Goal: Task Accomplishment & Management: Use online tool/utility

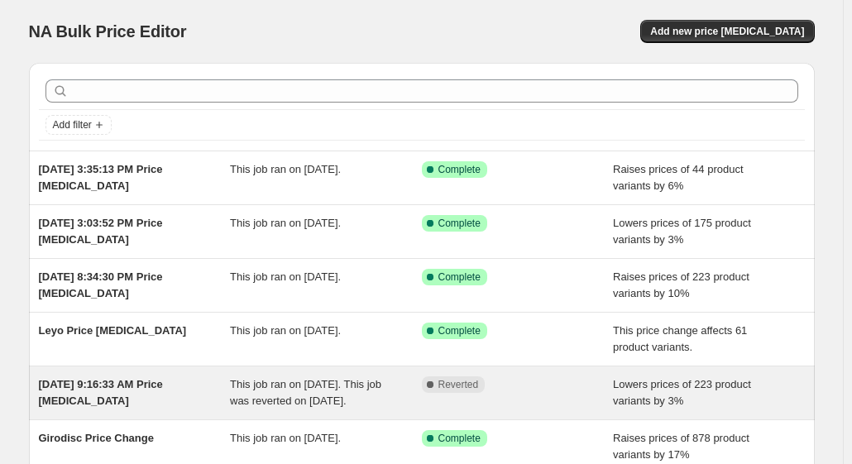
click at [167, 391] on div "[DATE] 9:16:33 AM Price [MEDICAL_DATA]" at bounding box center [135, 392] width 192 height 33
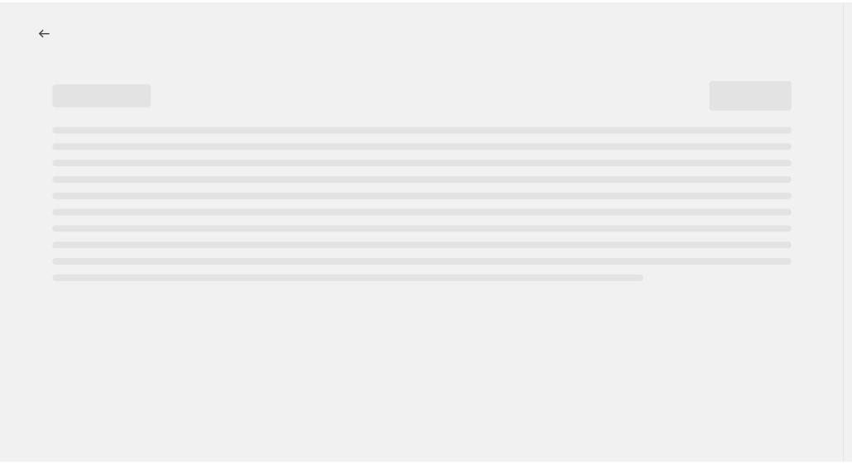
select select "percentage"
select select "remove"
select select "vendor"
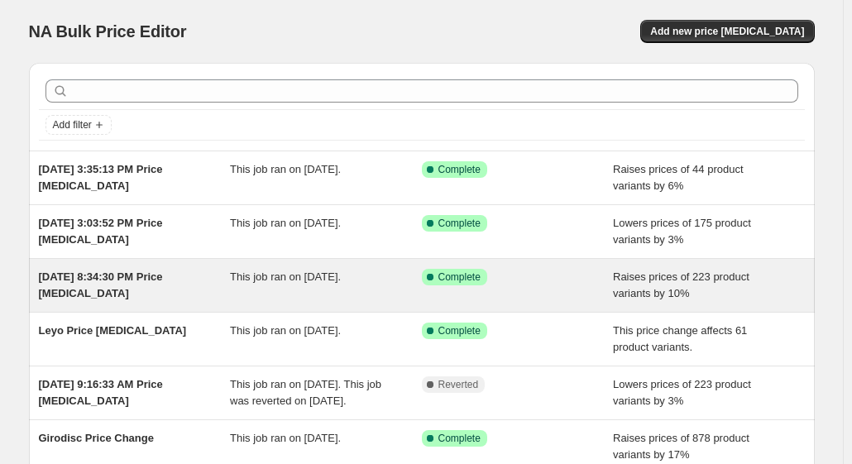
click at [196, 285] on div "[DATE] 8:34:30 PM Price [MEDICAL_DATA]" at bounding box center [135, 285] width 192 height 33
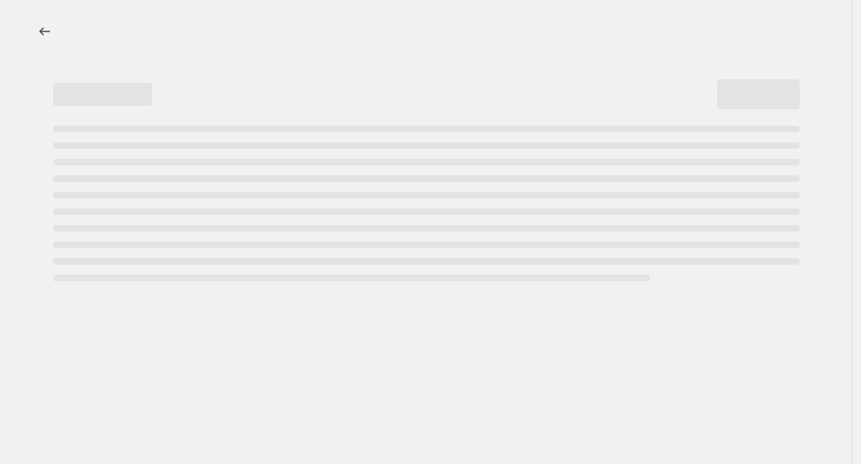
select select "percentage"
select select "remove"
select select "vendor"
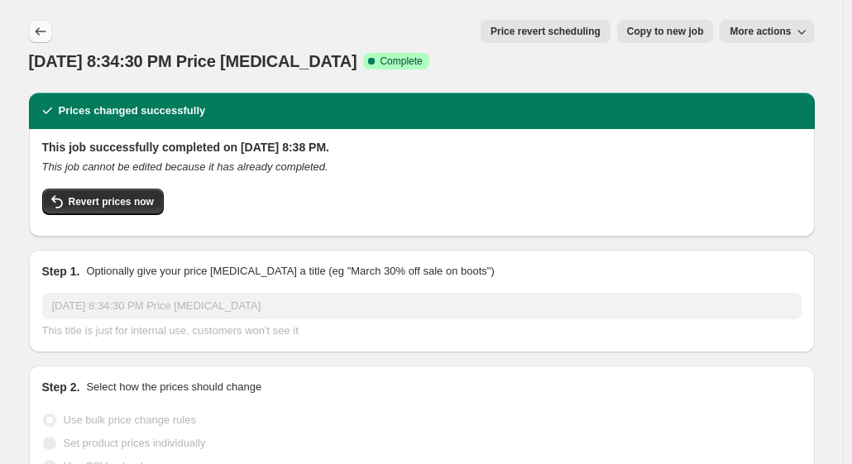
click at [49, 32] on icon "Price change jobs" at bounding box center [40, 31] width 17 height 17
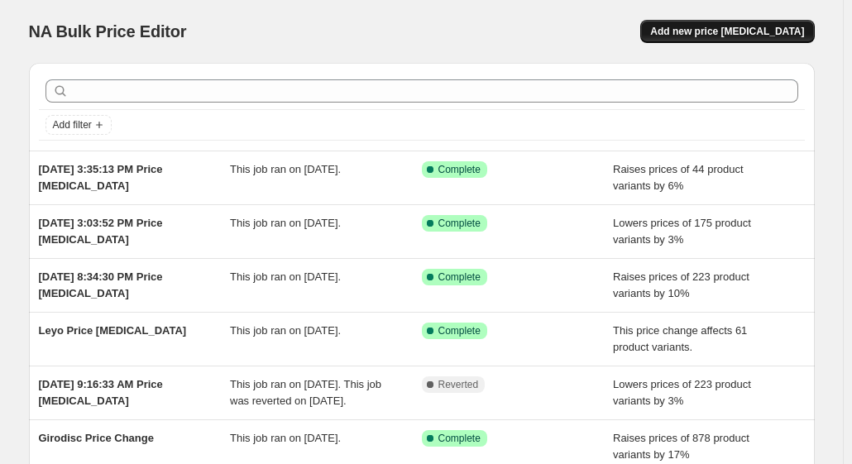
click at [703, 26] on span "Add new price [MEDICAL_DATA]" at bounding box center [727, 31] width 154 height 13
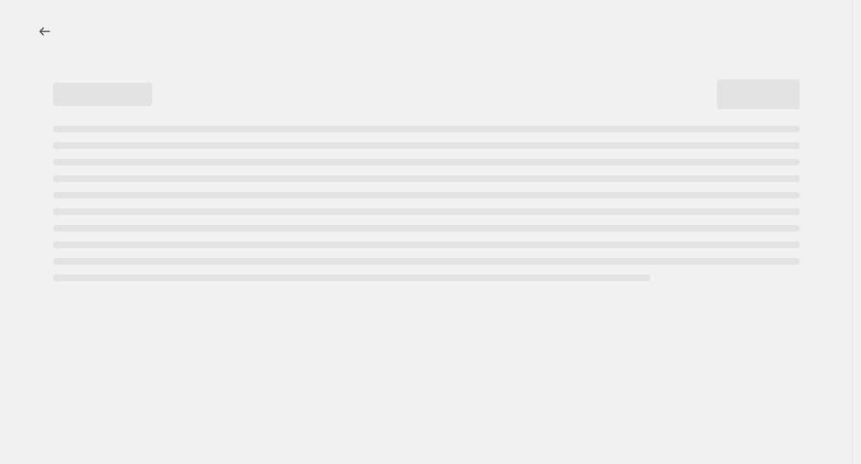
select select "percentage"
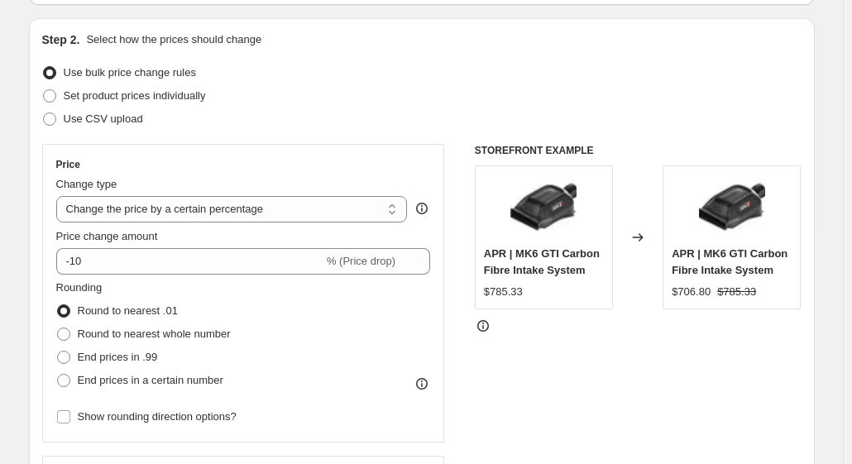
scroll to position [165, 0]
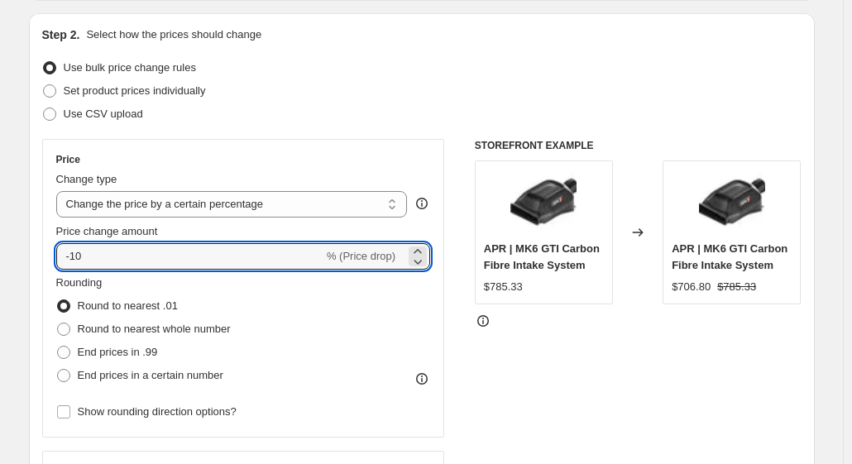
drag, startPoint x: 113, startPoint y: 251, endPoint x: 44, endPoint y: 241, distance: 69.4
click at [44, 241] on div "Step 2. Select how the prices should change Use bulk price change rules Set pro…" at bounding box center [422, 303] width 786 height 581
type input "-5"
click at [678, 41] on div "Step 2. Select how the prices should change" at bounding box center [422, 34] width 760 height 17
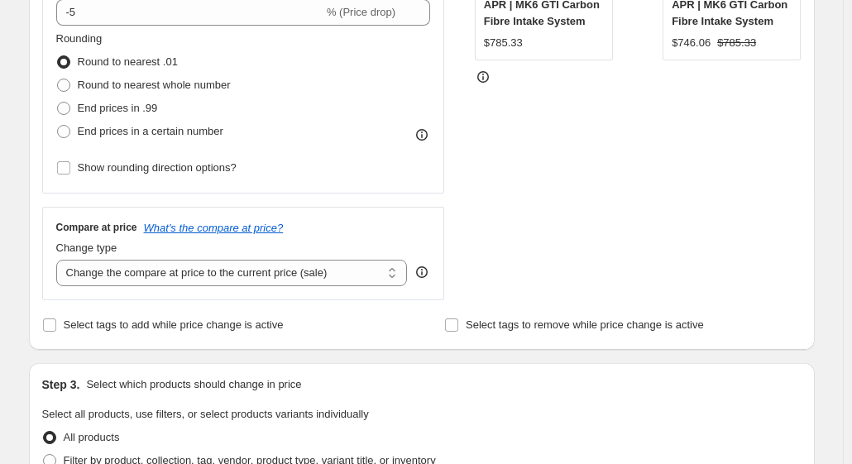
scroll to position [414, 0]
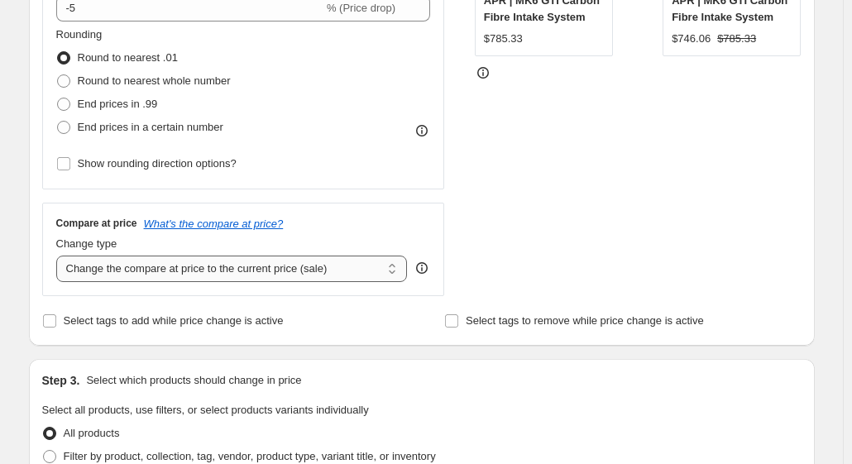
drag, startPoint x: 360, startPoint y: 261, endPoint x: 343, endPoint y: 273, distance: 20.9
click at [358, 262] on select "Change the compare at price to the current price (sale) Change the compare at p…" at bounding box center [232, 269] width 352 height 26
select select "remove"
click at [60, 256] on select "Change the compare at price to the current price (sale) Change the compare at p…" at bounding box center [232, 269] width 352 height 26
click at [451, 204] on div "Price Change type Change the price to a certain amount Change the price by a ce…" at bounding box center [422, 93] width 760 height 405
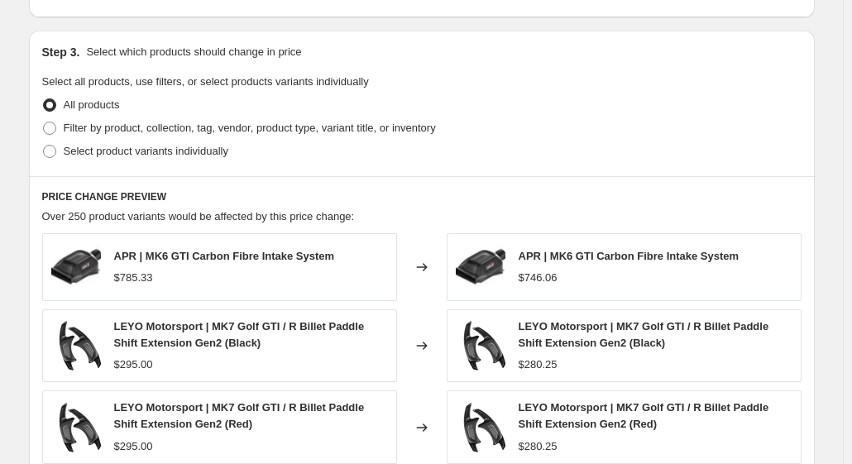
scroll to position [745, 0]
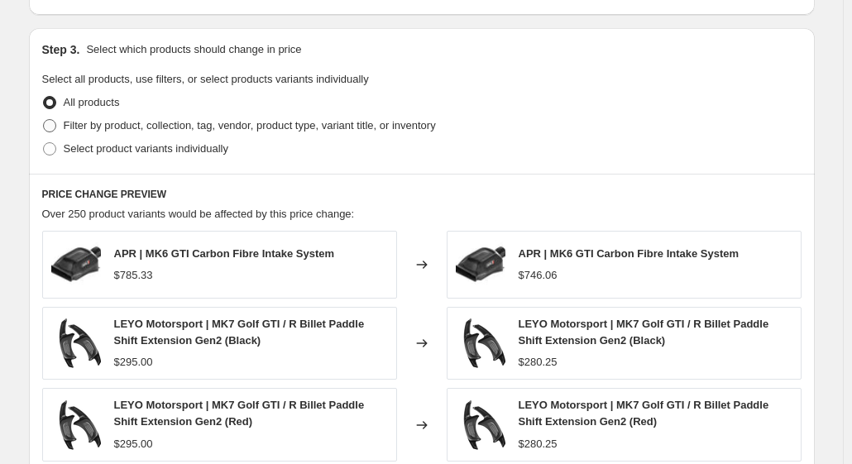
click at [70, 128] on span "Filter by product, collection, tag, vendor, product type, variant title, or inv…" at bounding box center [250, 125] width 372 height 12
click at [44, 120] on input "Filter by product, collection, tag, vendor, product type, variant title, or inv…" at bounding box center [43, 119] width 1 height 1
radio input "true"
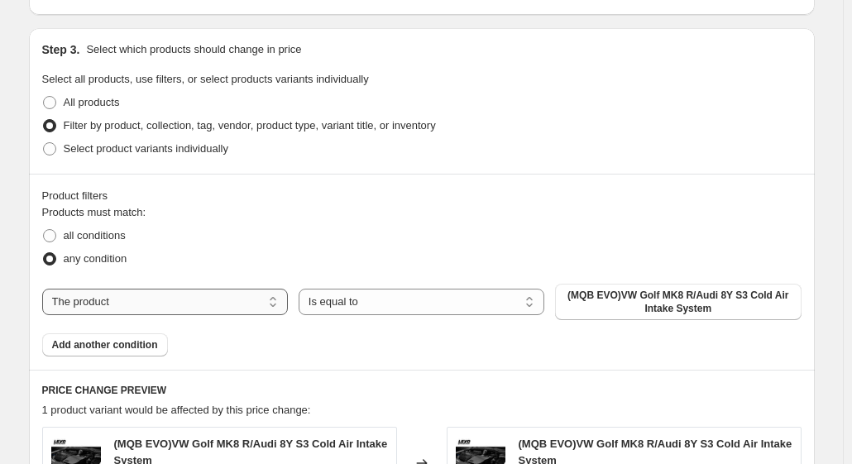
click at [232, 305] on select "The product The product's collection The product's tag The product's vendor The…" at bounding box center [165, 302] width 246 height 26
select select "vendor"
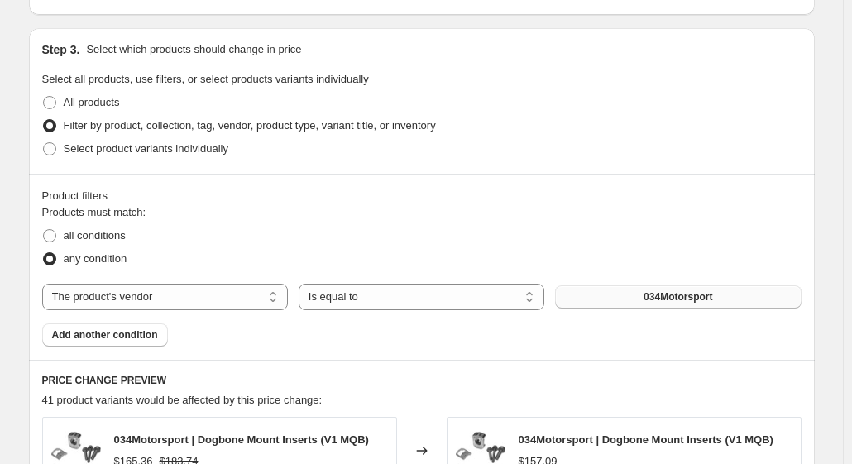
click at [654, 294] on span "034Motorsport" at bounding box center [678, 296] width 69 height 13
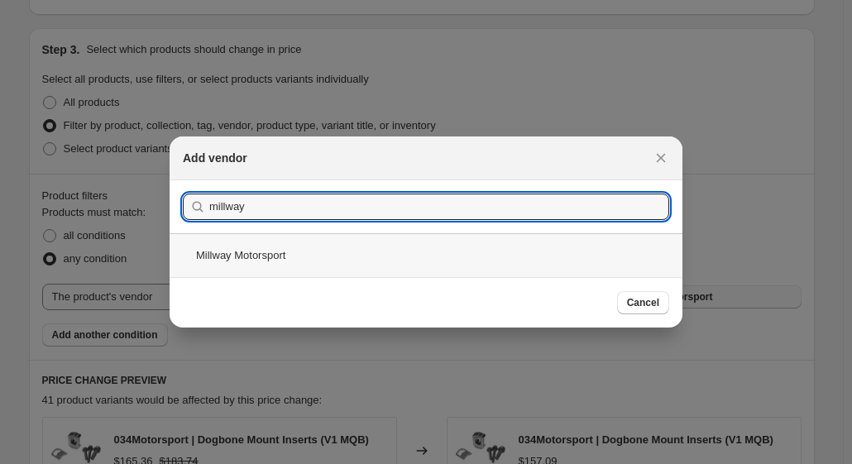
type input "millway"
drag, startPoint x: 307, startPoint y: 263, endPoint x: 310, endPoint y: 255, distance: 8.9
click at [310, 255] on div "Millway Motorsport" at bounding box center [426, 255] width 513 height 44
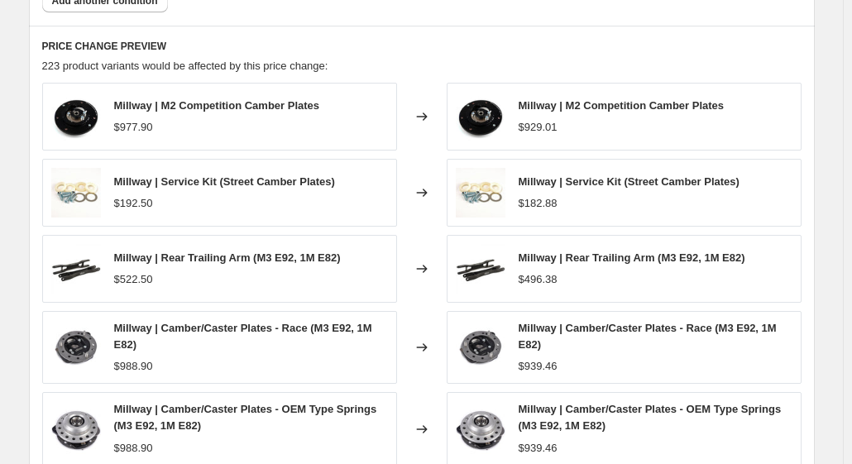
scroll to position [1324, 0]
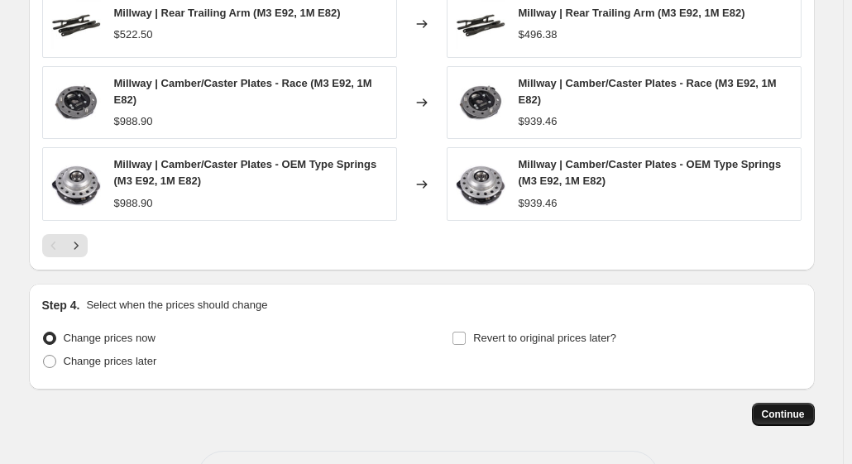
click at [784, 408] on span "Continue" at bounding box center [783, 414] width 43 height 13
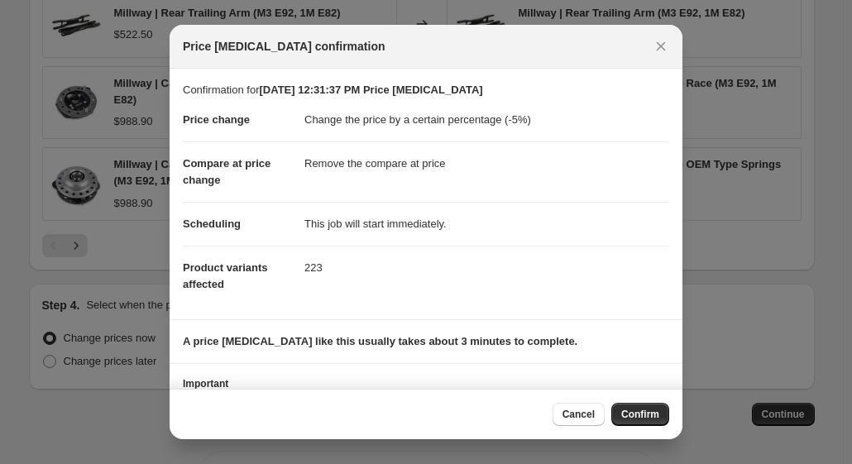
drag, startPoint x: 635, startPoint y: 415, endPoint x: 613, endPoint y: 400, distance: 27.3
click at [635, 415] on span "Confirm" at bounding box center [640, 414] width 38 height 13
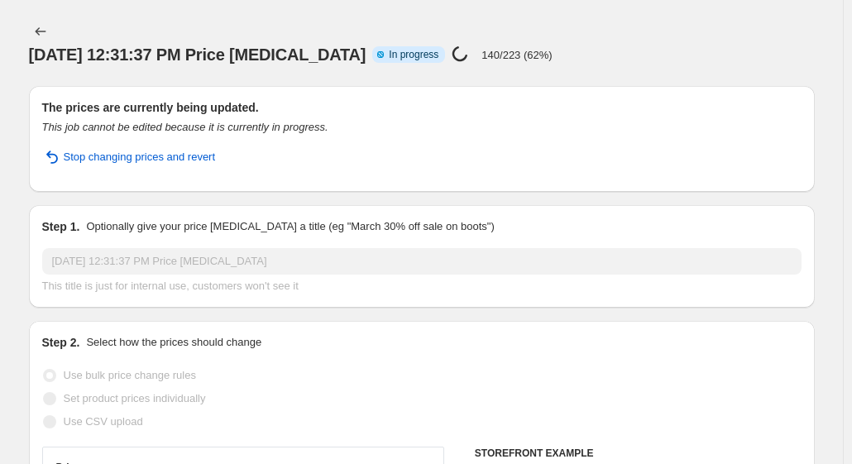
drag, startPoint x: 674, startPoint y: 32, endPoint x: 664, endPoint y: 26, distance: 11.9
click at [674, 43] on div "[DATE] 12:31:37 PM Price [MEDICAL_DATA] Info Partially complete In progress Pri…" at bounding box center [422, 54] width 786 height 23
click at [638, 43] on div "[DATE] 12:31:37 PM Price [MEDICAL_DATA] Info Partially complete In progress Pri…" at bounding box center [422, 54] width 786 height 23
click at [614, 16] on div "[DATE] 12:31:37 PM Price [MEDICAL_DATA]. This page is ready [DATE] 12:31:37 PM …" at bounding box center [422, 43] width 786 height 86
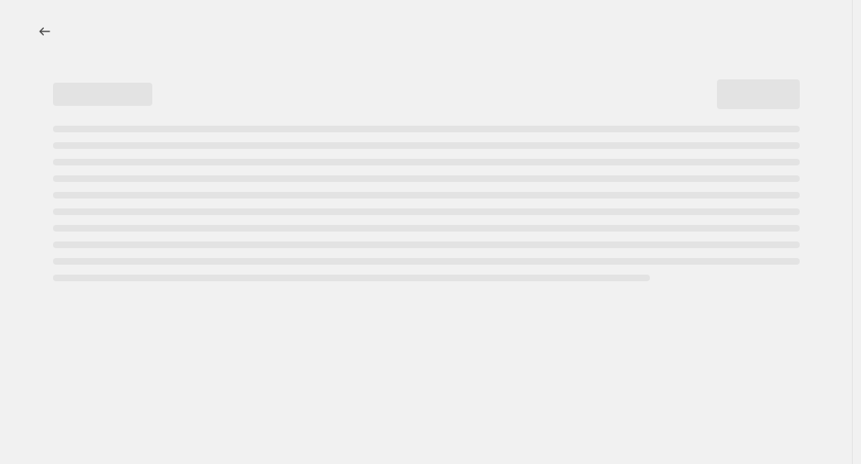
select select "percentage"
select select "remove"
select select "vendor"
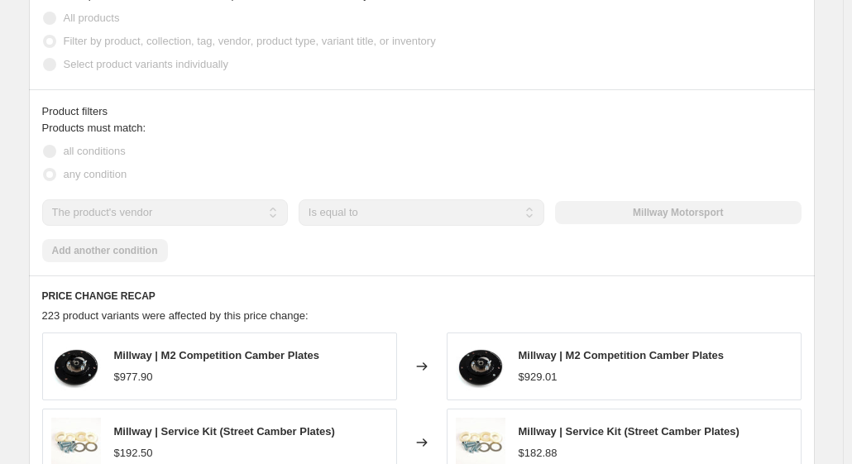
scroll to position [1076, 0]
